Goal: Task Accomplishment & Management: Manage account settings

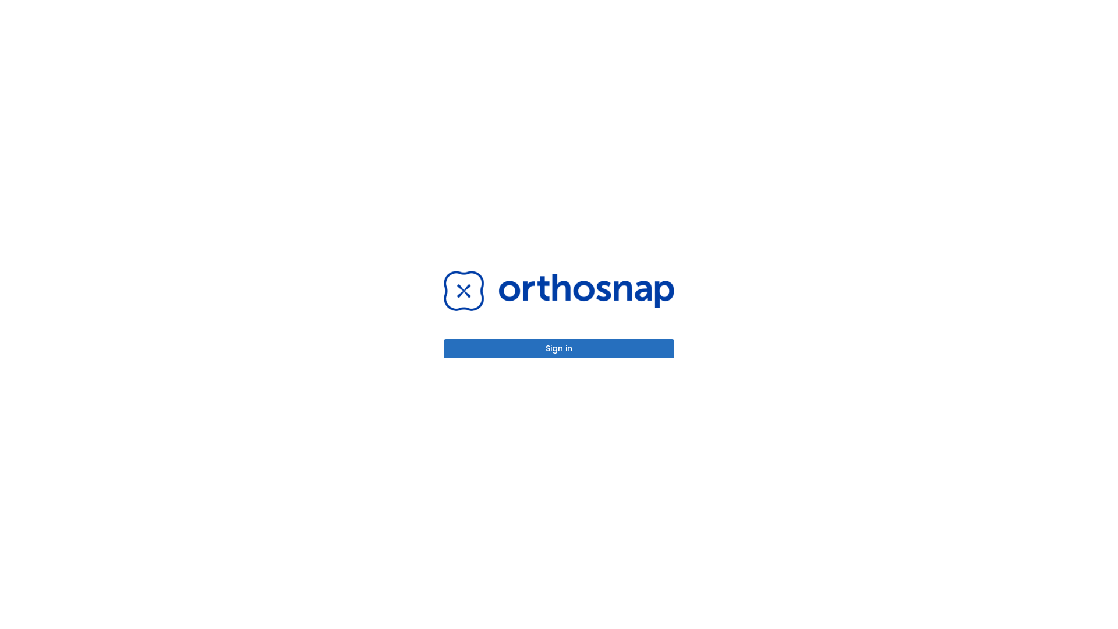
click at [559, 348] on button "Sign in" at bounding box center [559, 348] width 231 height 19
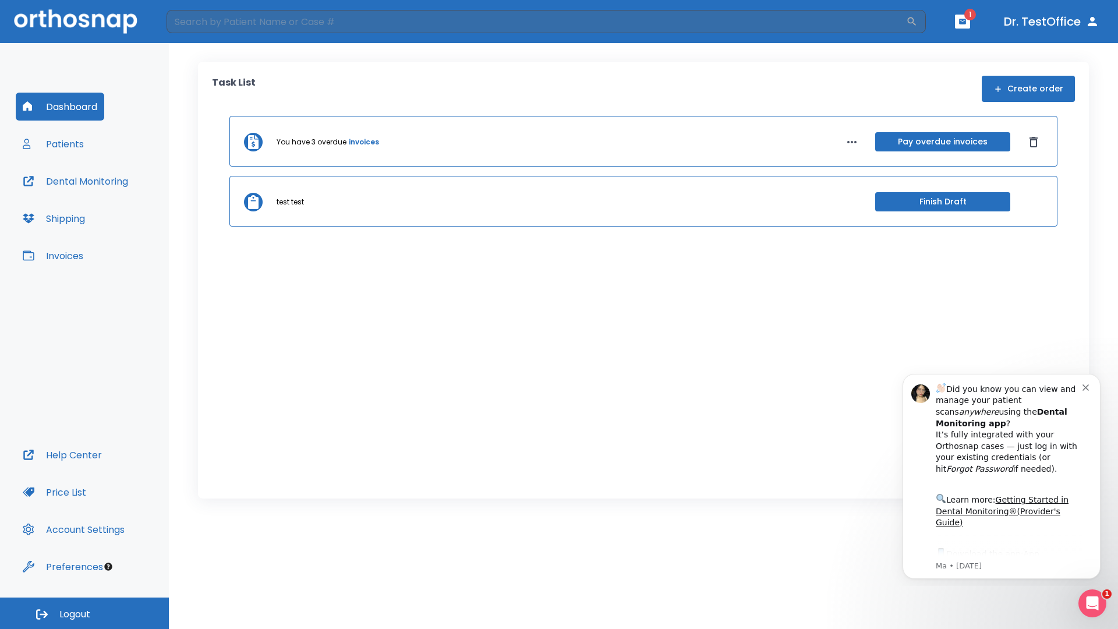
click at [84, 613] on span "Logout" at bounding box center [74, 614] width 31 height 13
